Goal: Obtain resource: Download file/media

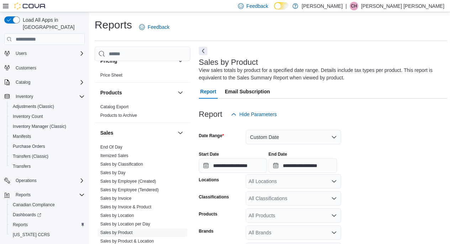
scroll to position [586, 0]
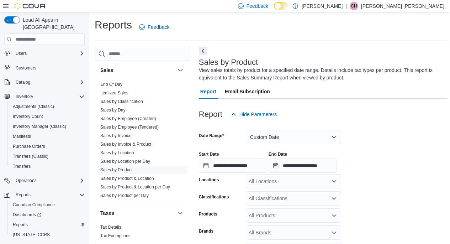
click at [121, 167] on link "Sales by Product" at bounding box center [116, 169] width 32 height 5
type input "**********"
click at [119, 167] on link "Sales by Product" at bounding box center [116, 169] width 32 height 5
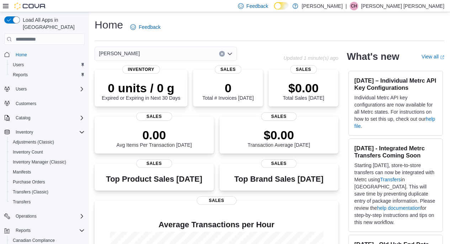
scroll to position [45, 0]
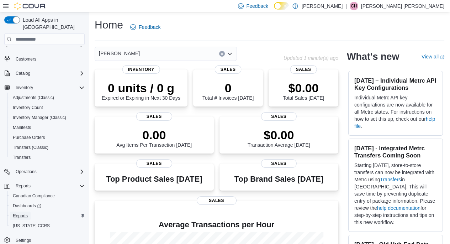
click at [19, 213] on span "Reports" at bounding box center [20, 216] width 15 height 6
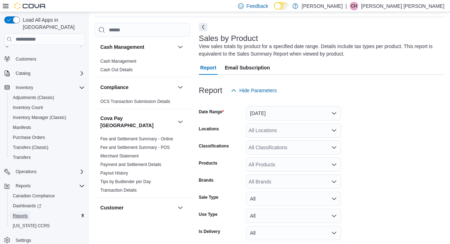
scroll to position [54, 0]
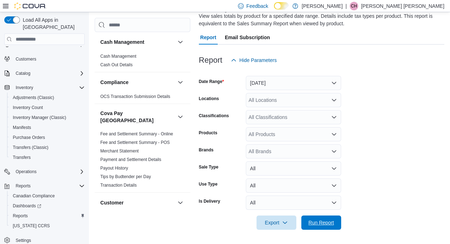
click at [323, 222] on span "Run Report" at bounding box center [322, 222] width 26 height 7
click at [266, 223] on span "Export" at bounding box center [276, 222] width 31 height 14
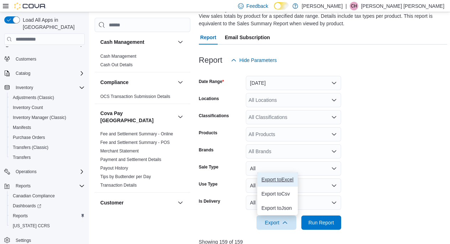
click at [273, 173] on button "Export to Excel" at bounding box center [277, 179] width 41 height 14
